Goal: Task Accomplishment & Management: Complete application form

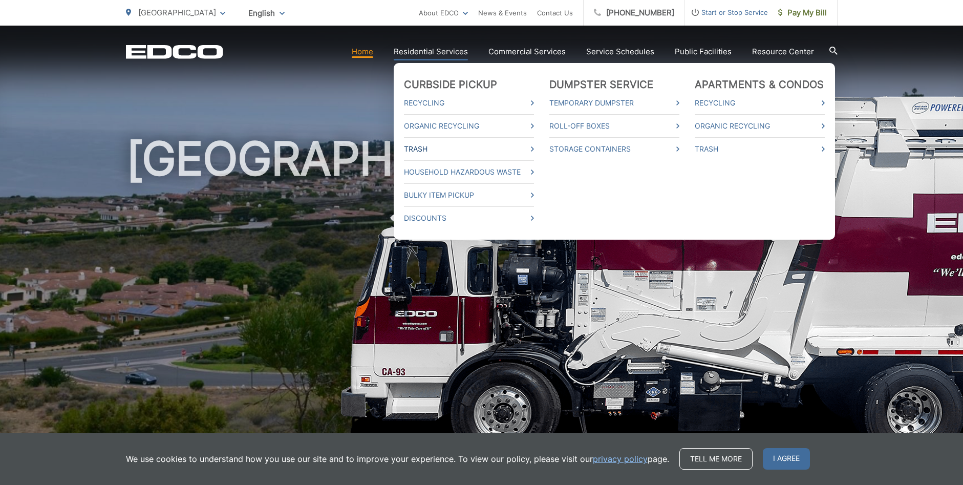
click at [426, 147] on link "Trash" at bounding box center [469, 149] width 130 height 12
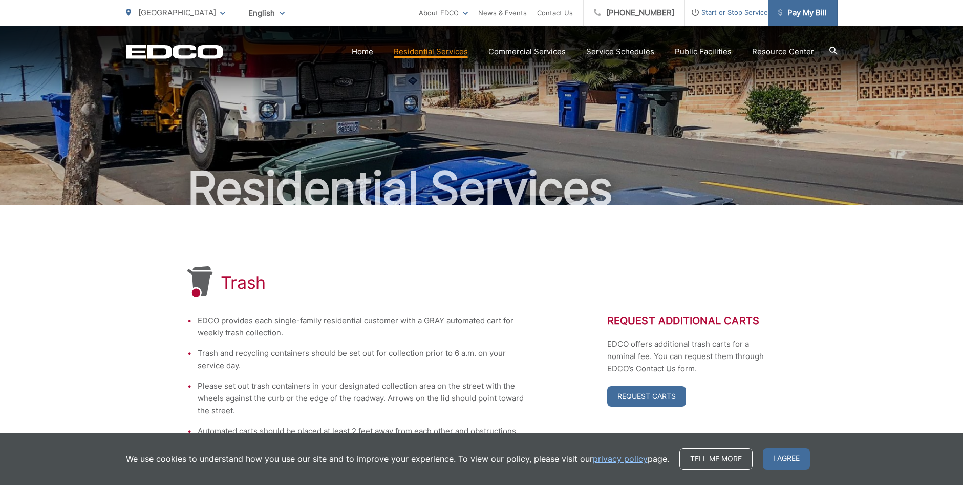
click at [803, 16] on span "Pay My Bill" at bounding box center [802, 13] width 49 height 12
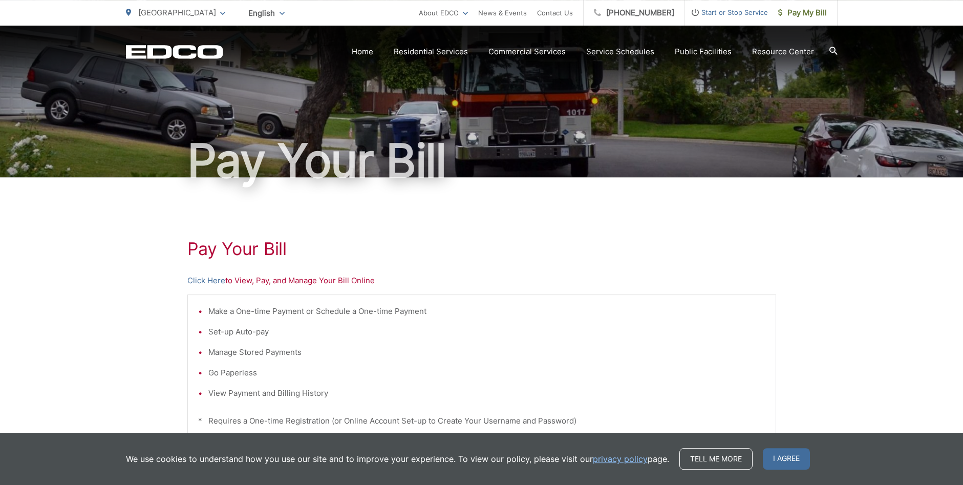
scroll to position [52, 0]
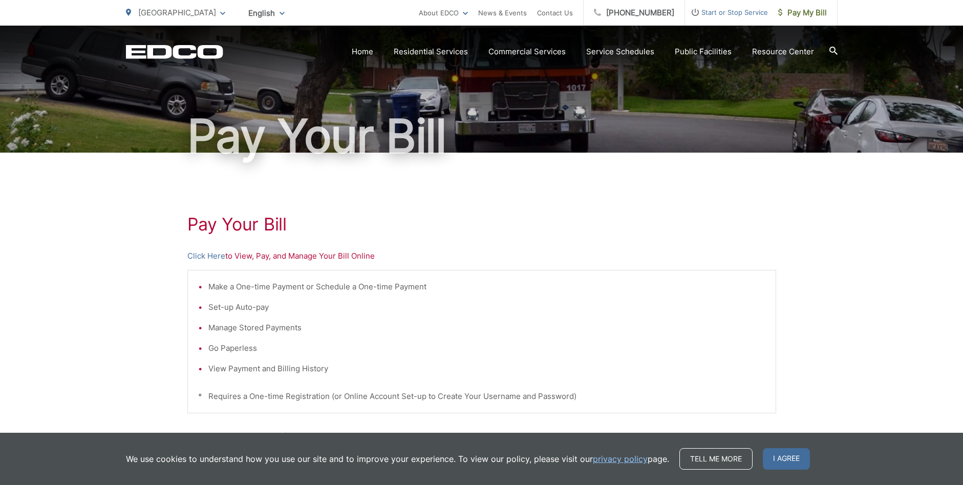
click at [253, 259] on p "Click Here to View, Pay, and Manage Your Bill Online" at bounding box center [481, 256] width 589 height 12
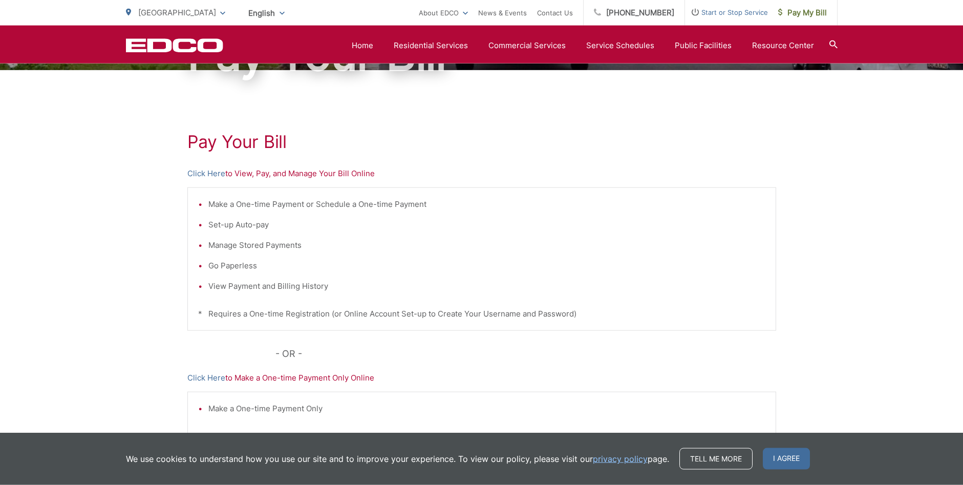
scroll to position [34, 0]
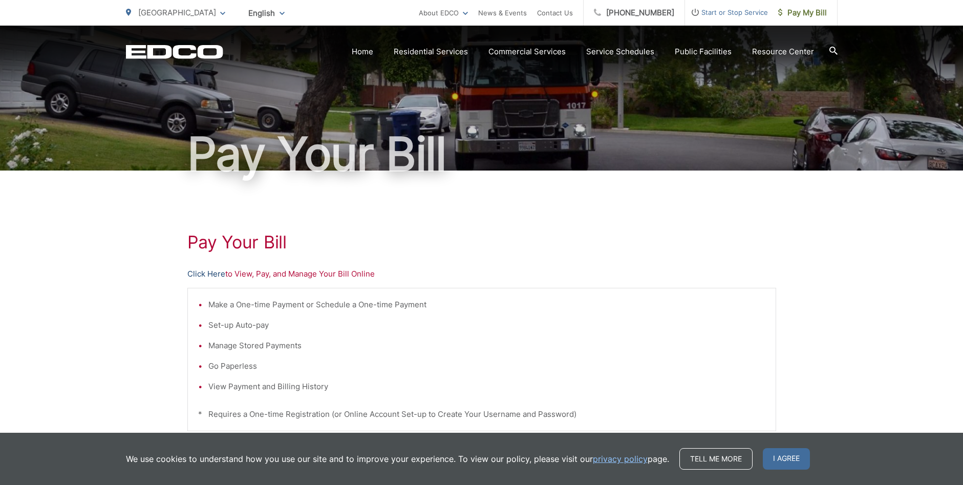
click at [208, 276] on link "Click Here" at bounding box center [206, 274] width 38 height 12
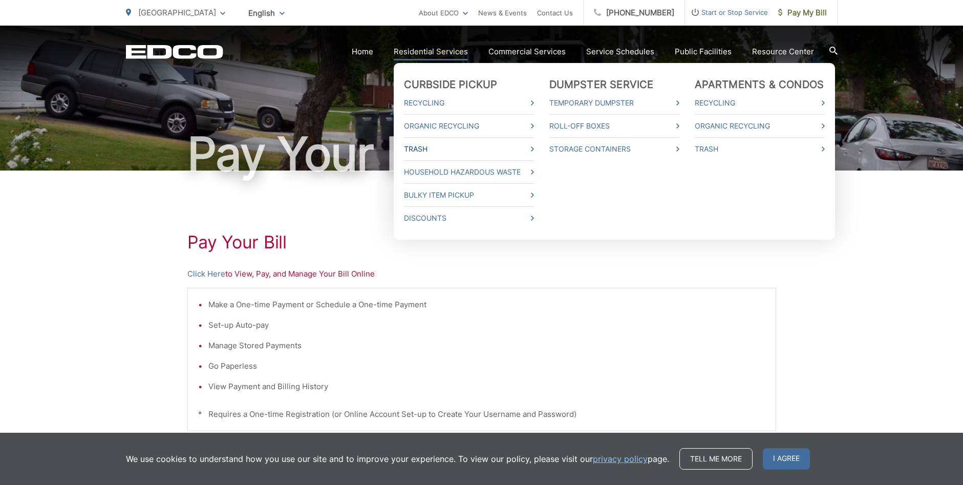
click at [416, 151] on link "Trash" at bounding box center [469, 149] width 130 height 12
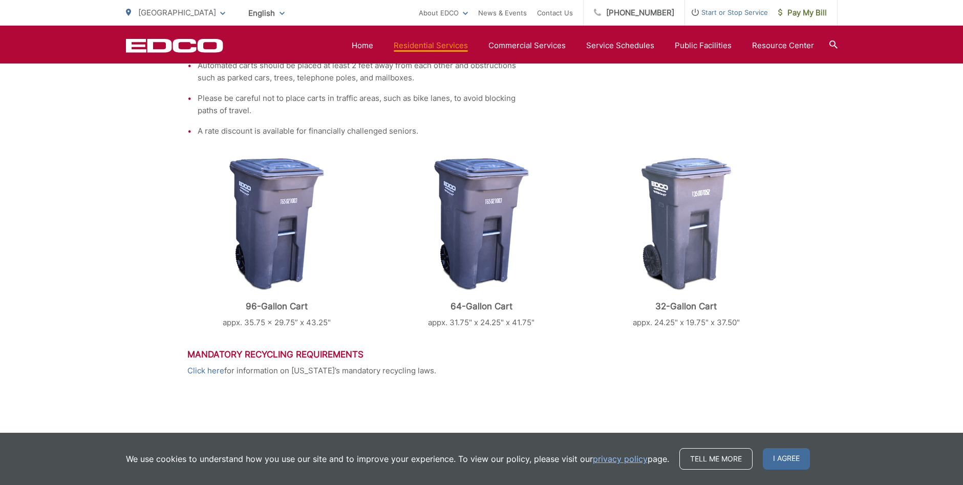
scroll to position [209, 0]
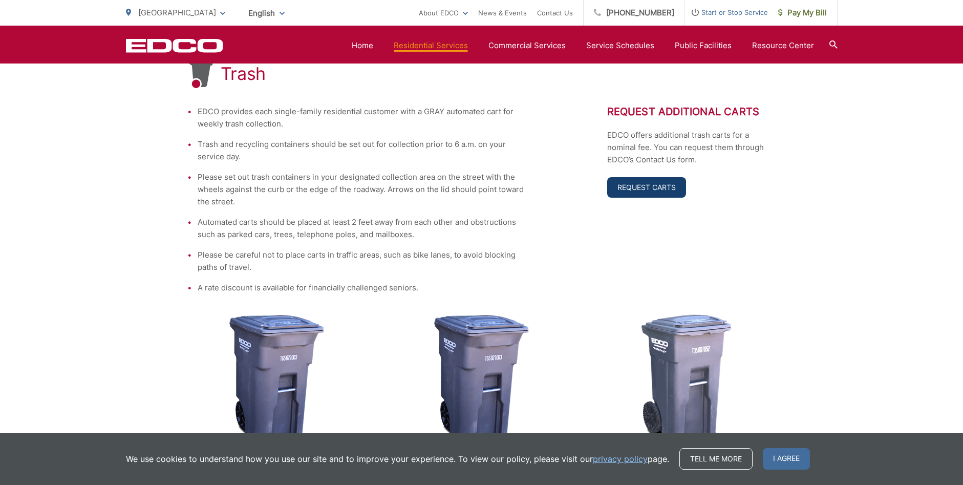
click at [632, 187] on link "Request Carts" at bounding box center [646, 187] width 79 height 20
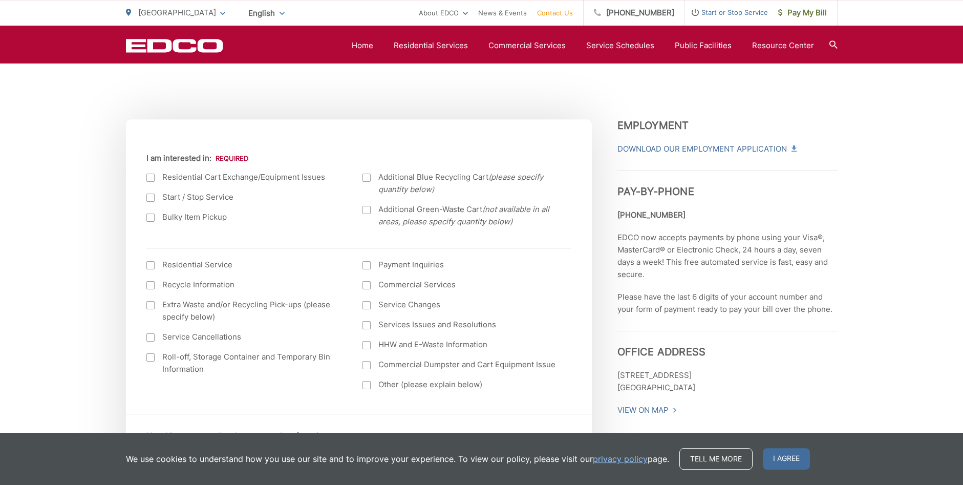
scroll to position [313, 0]
click at [152, 175] on label "Residential Cart Exchange/Equipment Issues" at bounding box center [244, 174] width 196 height 12
click at [151, 176] on div at bounding box center [150, 175] width 8 height 8
click at [0, 0] on input "I am interested in:" at bounding box center [0, 0] width 0 height 0
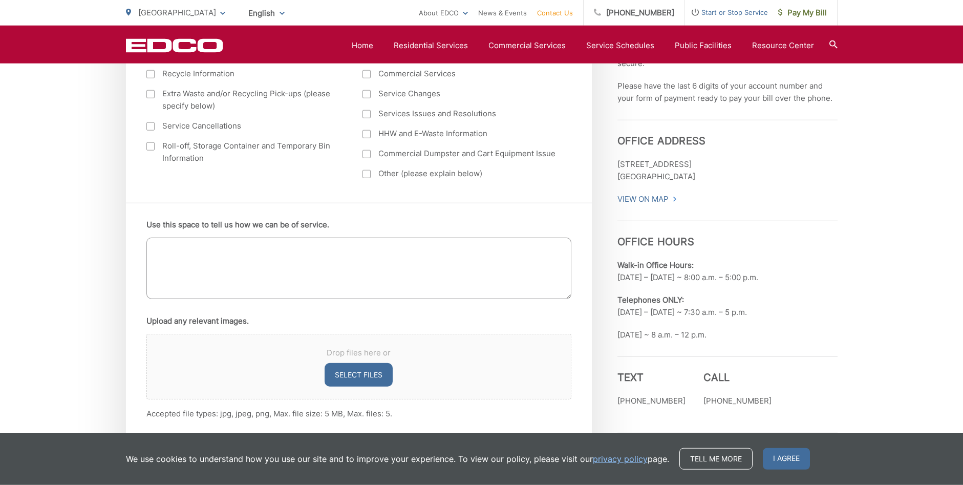
scroll to position [522, 0]
click at [302, 257] on textarea "Use this space to tell us how we can be of service." at bounding box center [358, 267] width 425 height 61
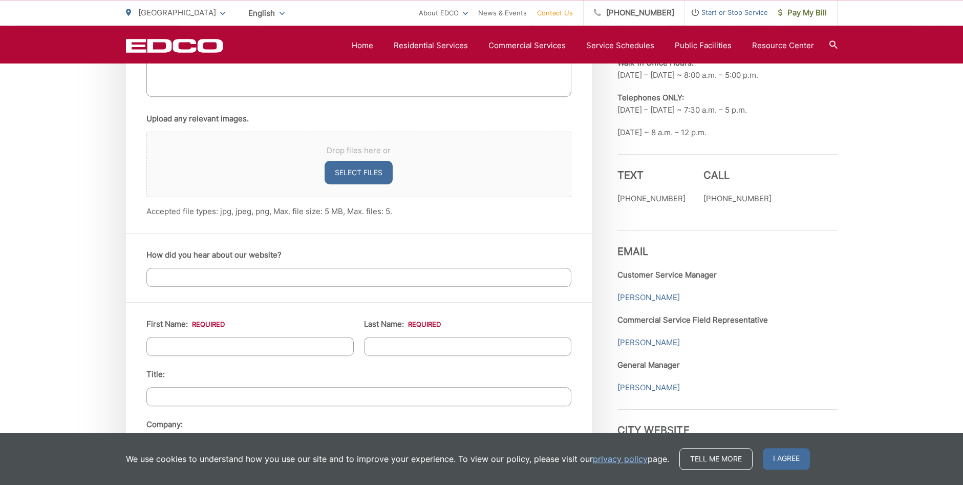
scroll to position [731, 0]
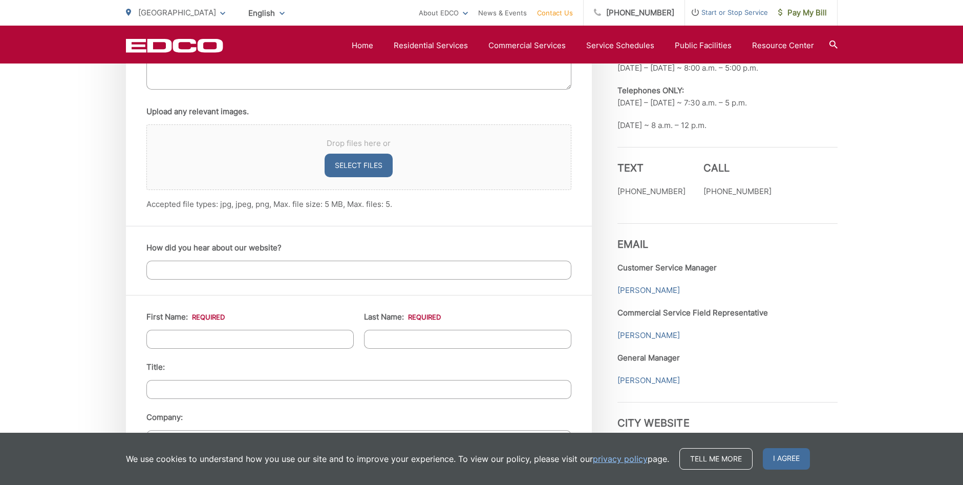
type textarea "We currently have three containers for organic, I would like two picked up. I a…"
click at [279, 342] on input "First Name: *" at bounding box center [249, 339] width 207 height 19
type input "Diane"
type input "Gonzalez"
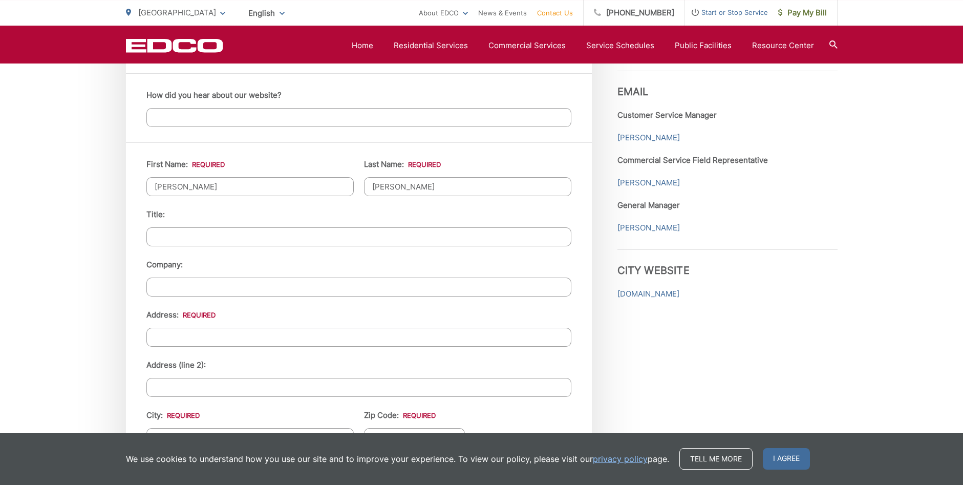
scroll to position [940, 0]
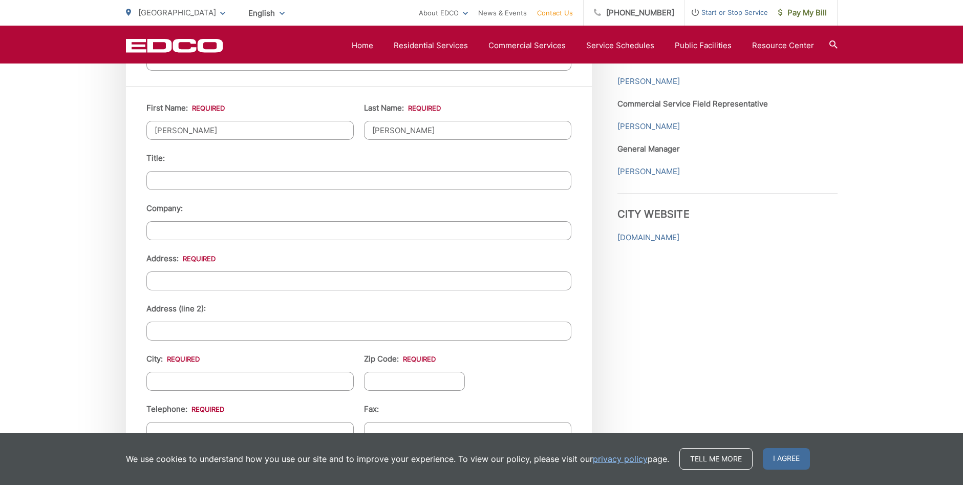
click at [206, 276] on input "Address: *" at bounding box center [358, 280] width 425 height 19
type input "1985 Jaybrook Dr"
type input "[GEOGRAPHIC_DATA]"
type input "90275"
type input "2103679727"
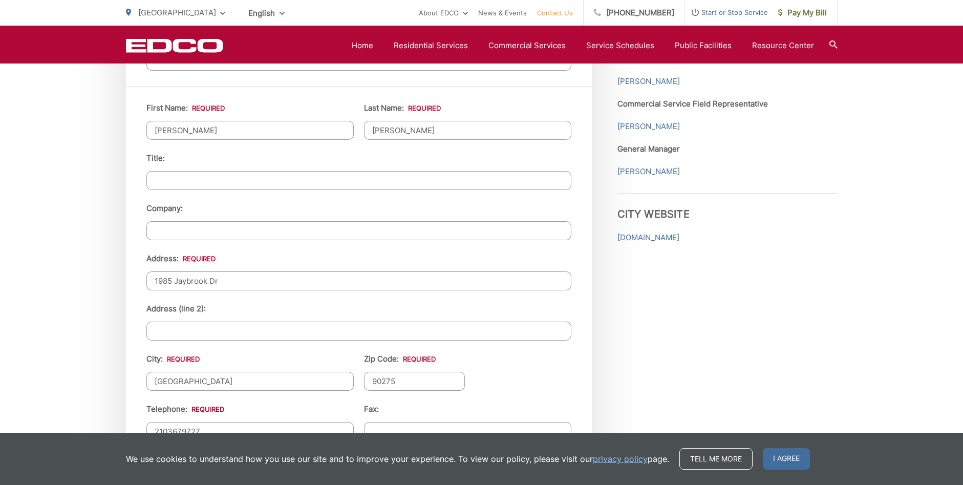
type input "dguinngonz@gmail.com"
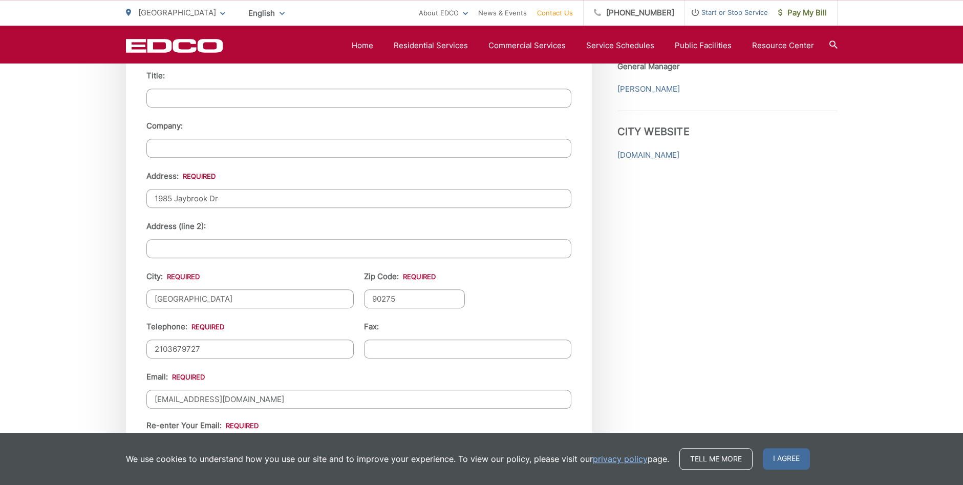
type input "(210) 367-9727"
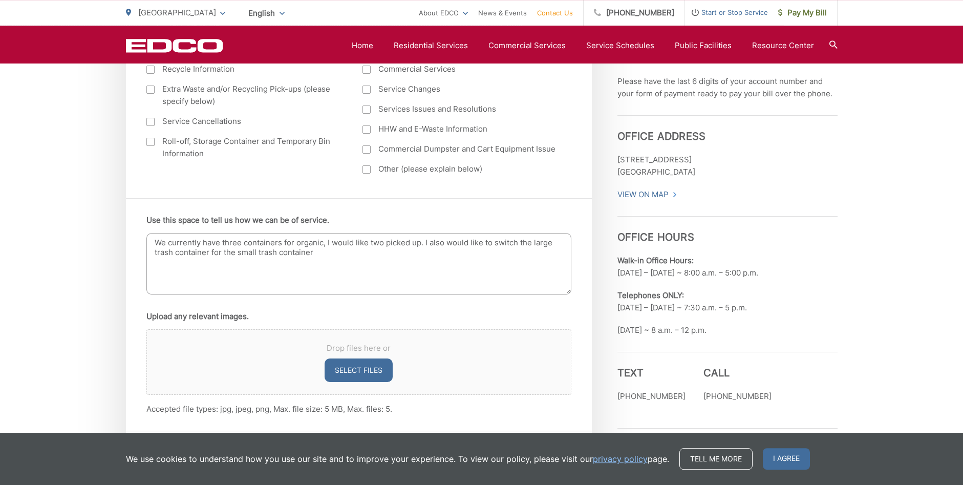
scroll to position [575, 0]
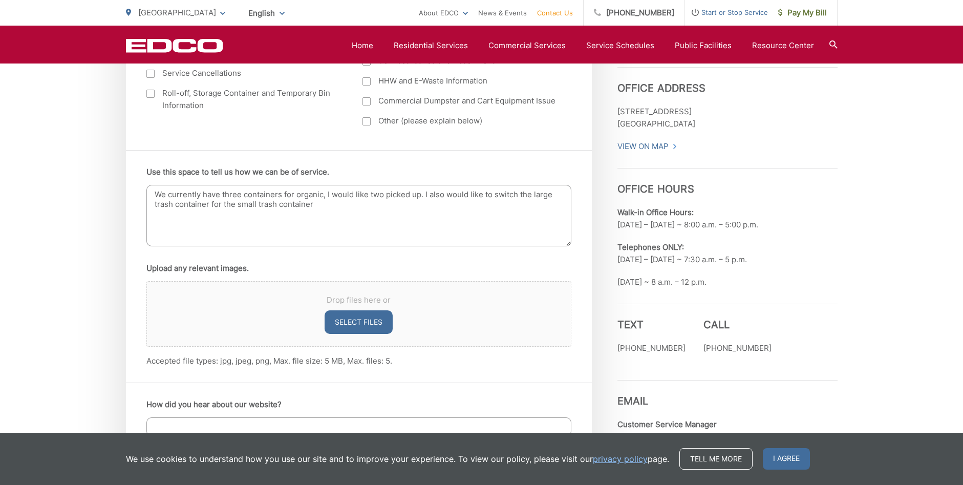
click at [319, 207] on textarea "We currently have three containers for organic, I would like two picked up. I a…" at bounding box center [358, 215] width 425 height 61
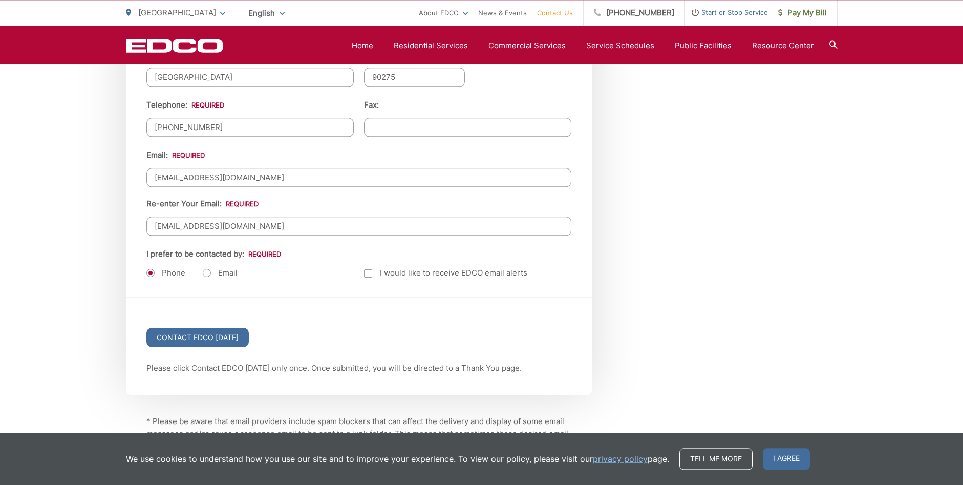
scroll to position [1306, 0]
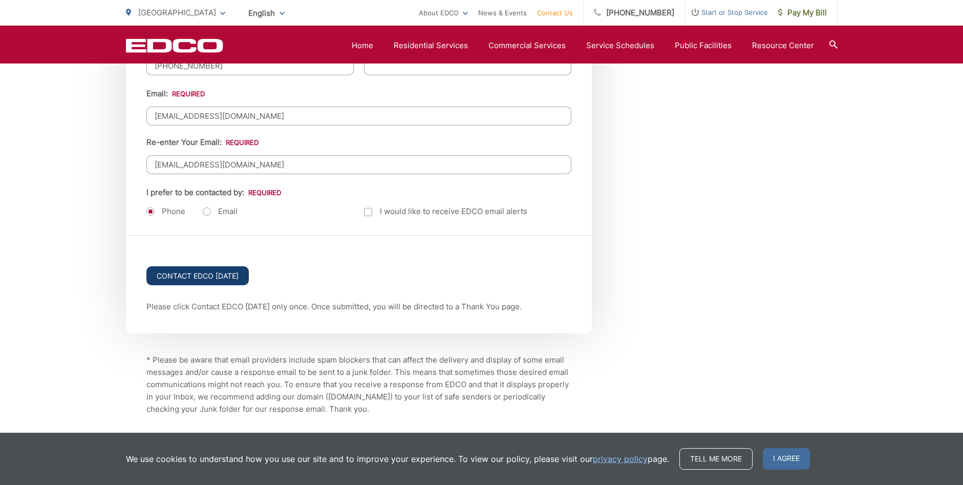
type textarea "We currently have three containers for organic, I would like two picked up. I a…"
click at [191, 278] on input "Contact EDCO Today" at bounding box center [197, 275] width 102 height 19
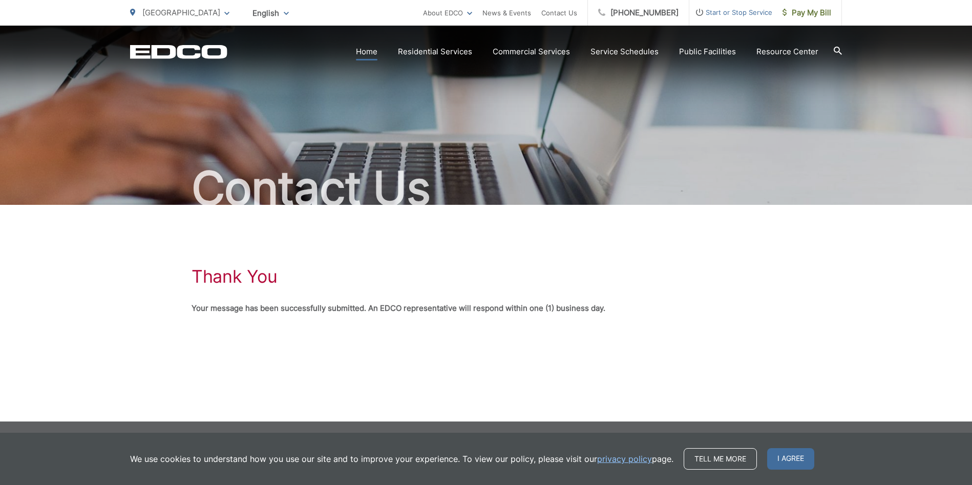
click at [367, 50] on link "Home" at bounding box center [367, 52] width 22 height 12
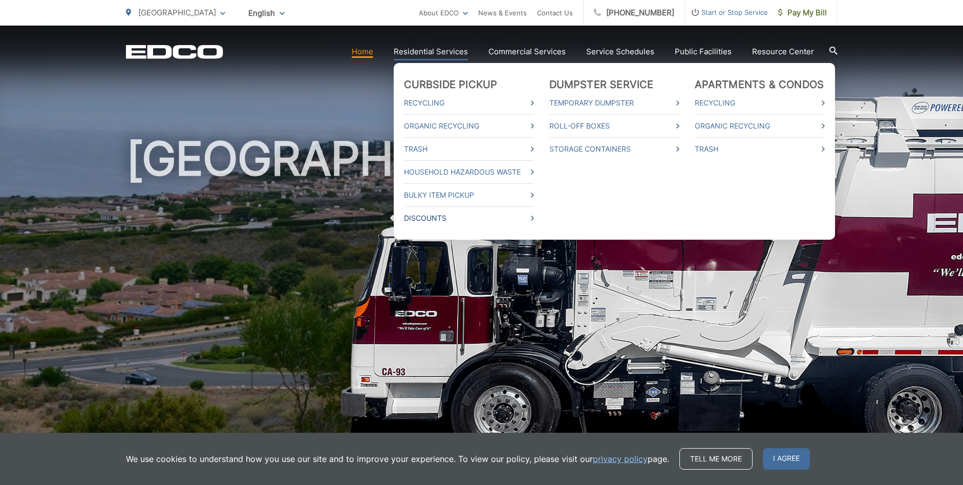
click at [427, 218] on link "Discounts" at bounding box center [469, 218] width 130 height 12
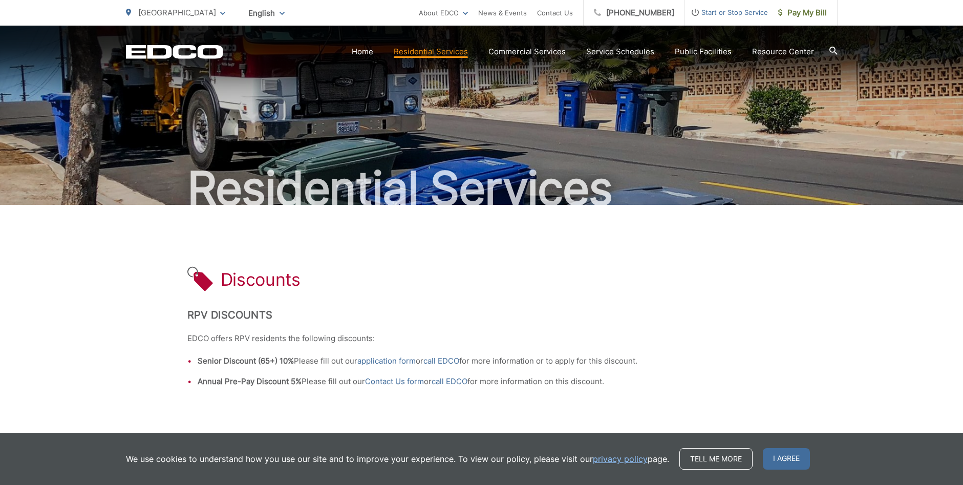
scroll to position [120, 0]
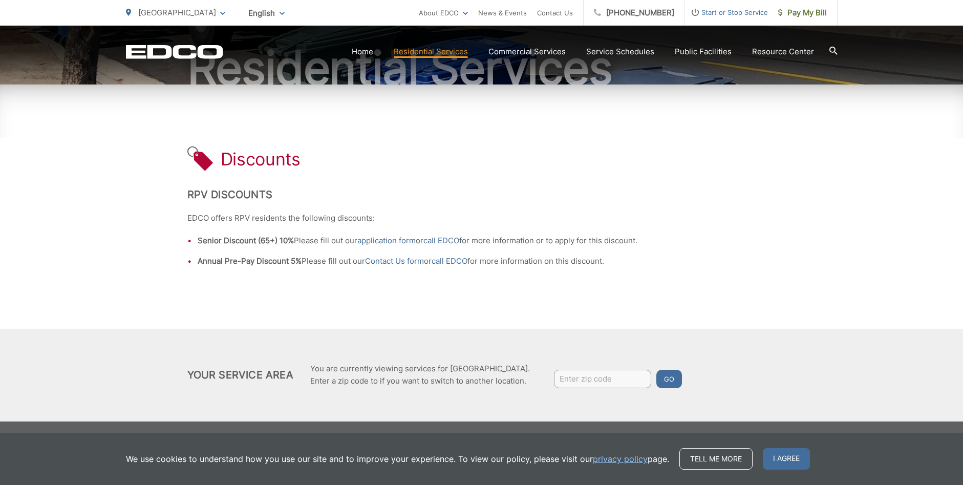
click at [587, 384] on input "Enter zip code" at bounding box center [602, 379] width 97 height 18
type input "90275"
click at [657, 370] on button "Go" at bounding box center [670, 379] width 26 height 18
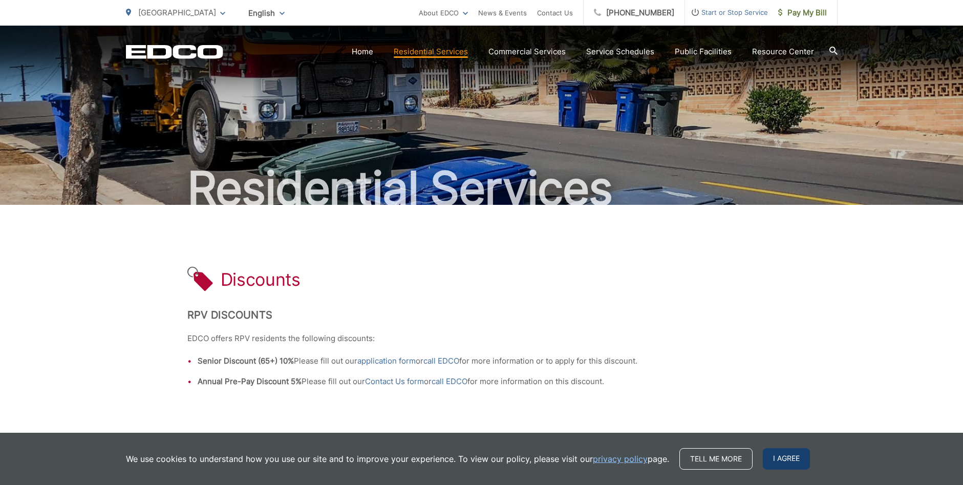
click at [799, 456] on span "I agree" at bounding box center [786, 459] width 47 height 22
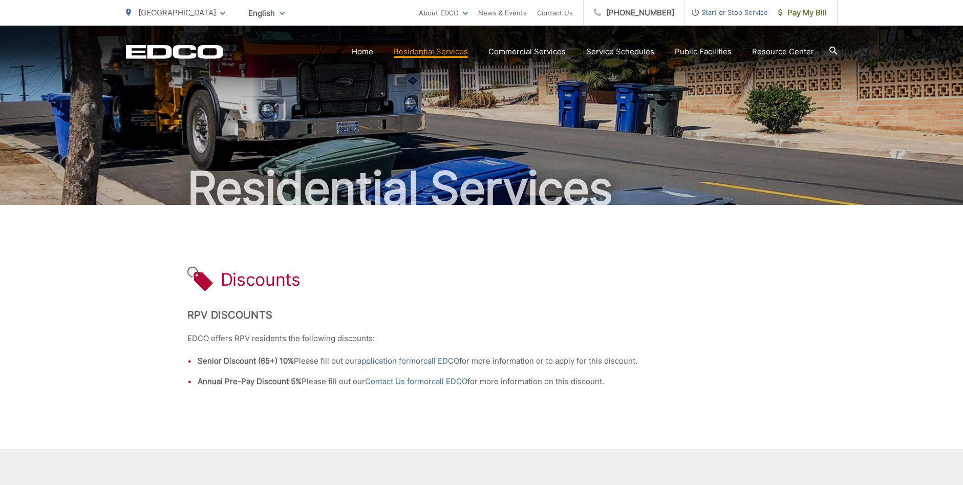
scroll to position [120, 0]
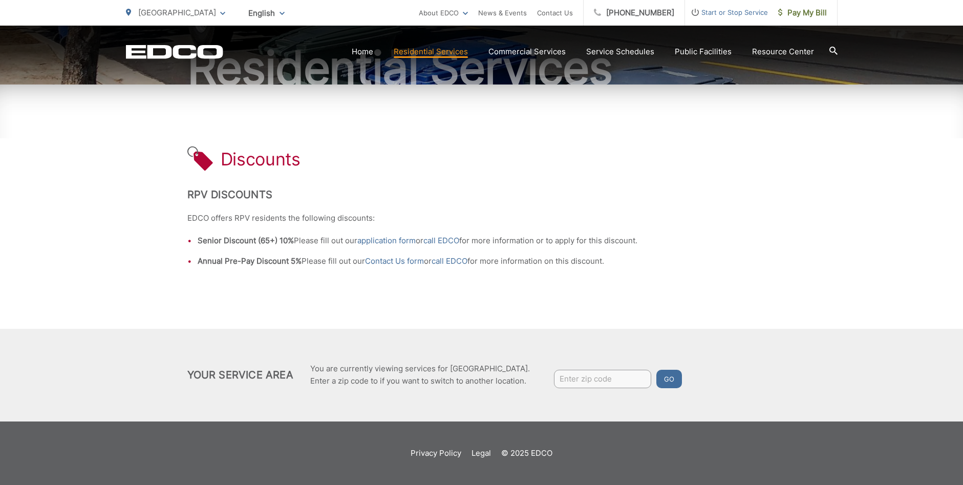
drag, startPoint x: 584, startPoint y: 391, endPoint x: 588, endPoint y: 385, distance: 7.0
click at [585, 390] on div "Your Service Area You are currently viewing services for Rancho Palos Verdes. E…" at bounding box center [481, 375] width 963 height 93
click at [588, 385] on input "Enter zip code" at bounding box center [602, 379] width 97 height 18
type input "90275"
click at [664, 379] on button "Go" at bounding box center [670, 379] width 26 height 18
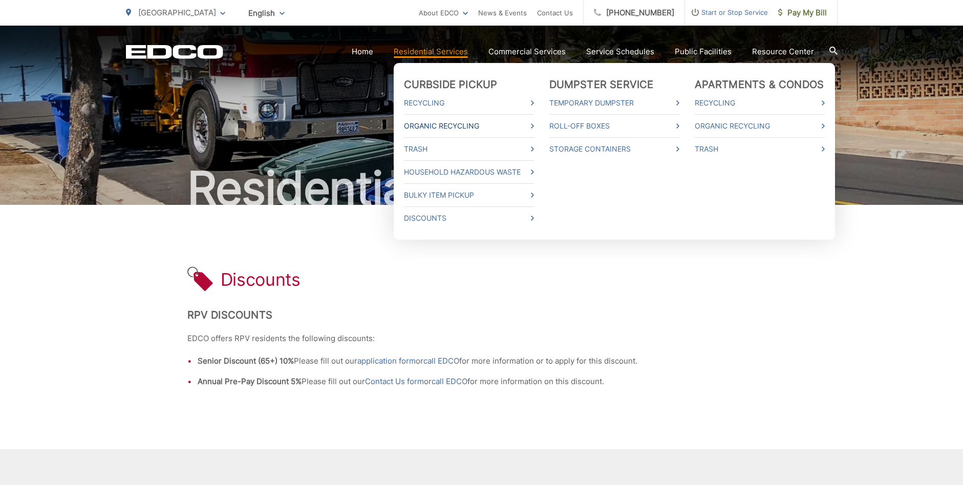
click at [434, 122] on link "Organic Recycling" at bounding box center [469, 126] width 130 height 12
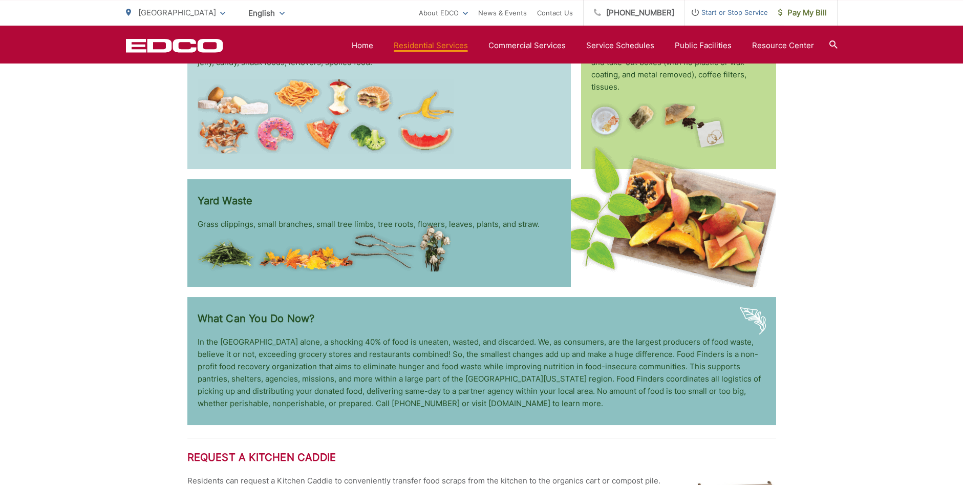
scroll to position [1045, 0]
